Goal: Task Accomplishment & Management: Manage account settings

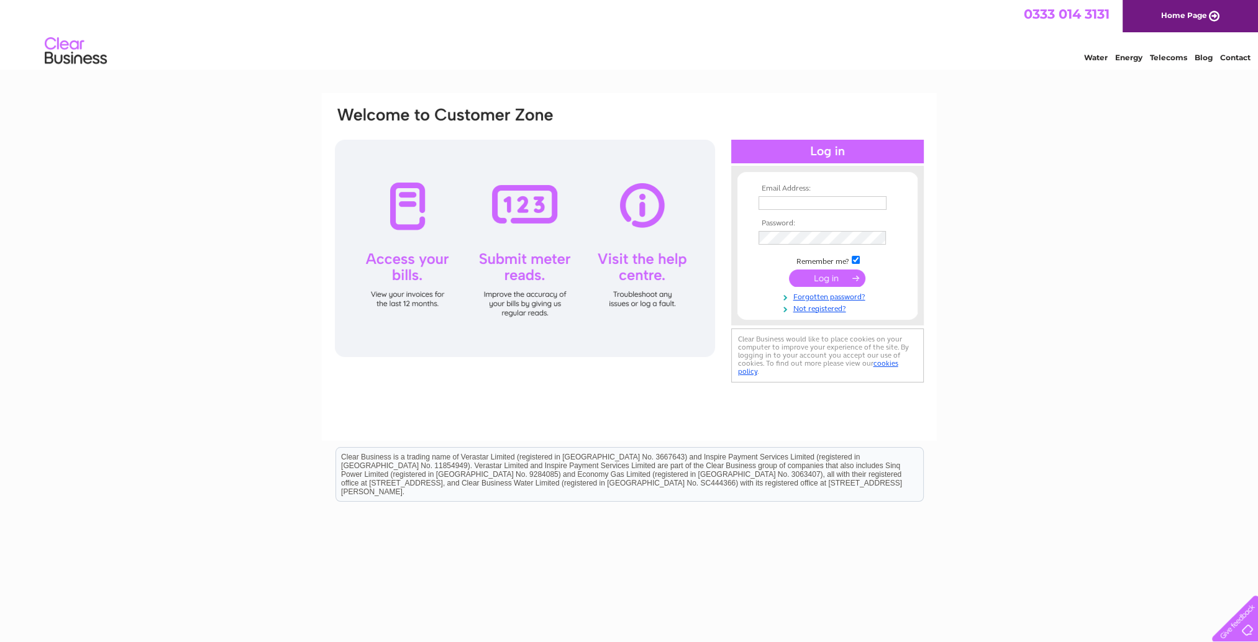
type input "invoices@contraflow.co.uk"
drag, startPoint x: 831, startPoint y: 271, endPoint x: 822, endPoint y: 287, distance: 18.3
click at [830, 271] on input "submit" at bounding box center [827, 278] width 76 height 17
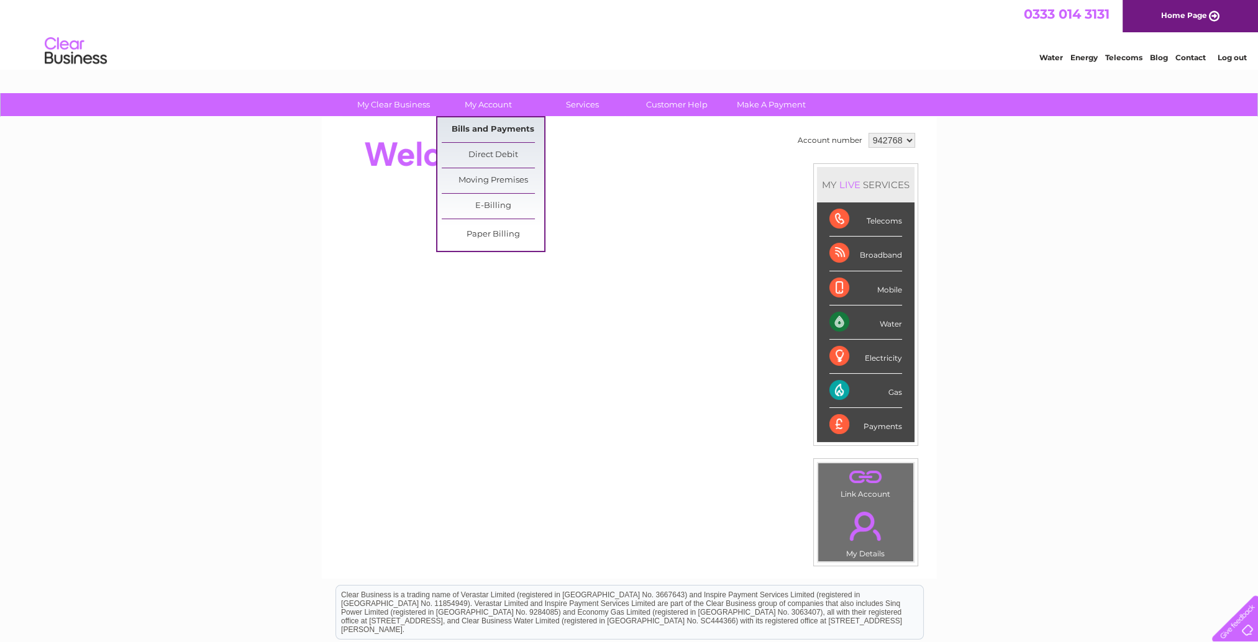
click at [497, 129] on link "Bills and Payments" at bounding box center [493, 129] width 102 height 25
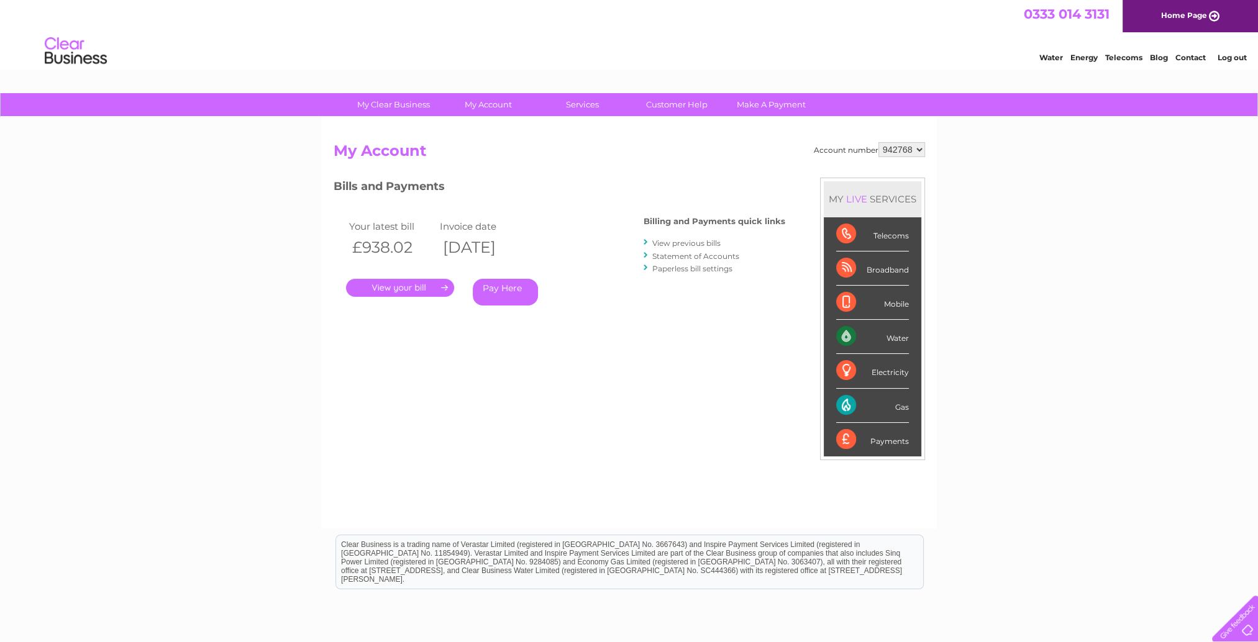
click at [409, 288] on link "." at bounding box center [400, 288] width 108 height 18
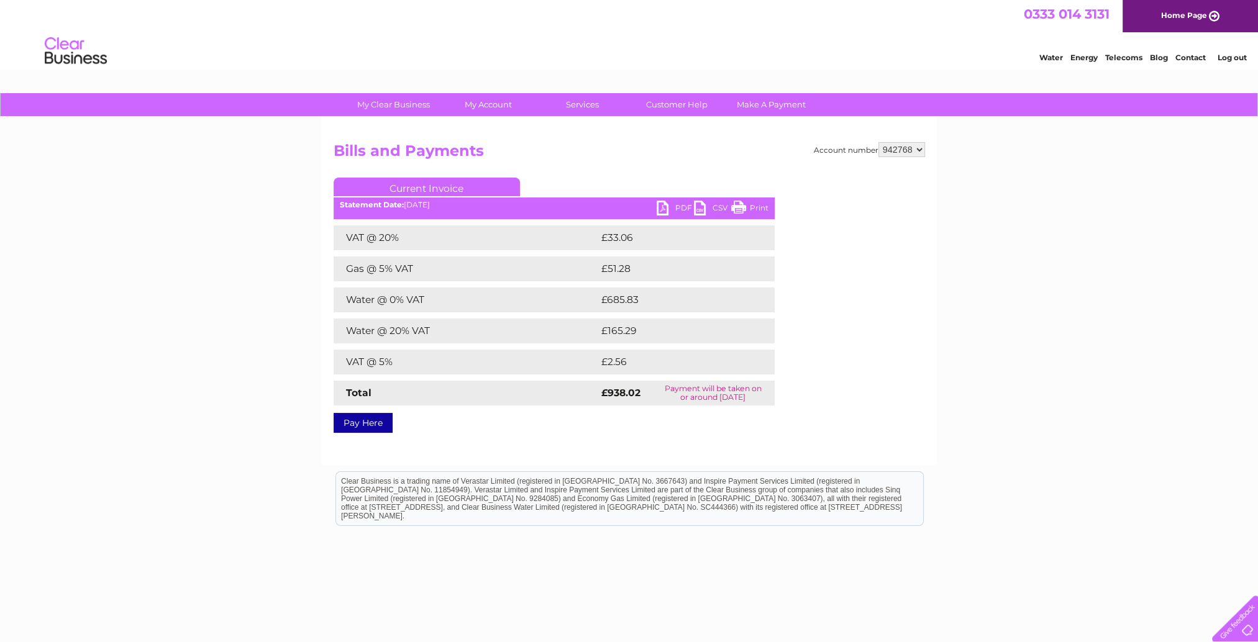
click at [679, 206] on link "PDF" at bounding box center [675, 210] width 37 height 18
